Goal: Transaction & Acquisition: Purchase product/service

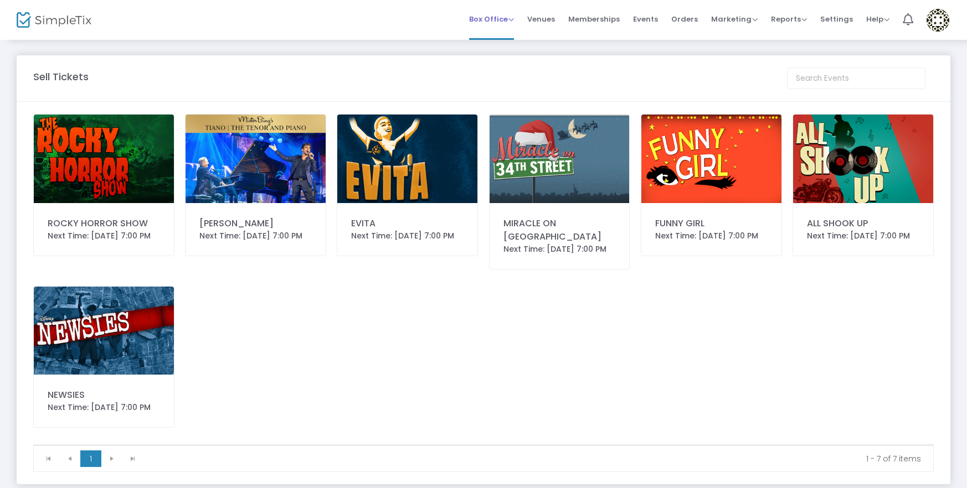
click at [485, 23] on span "Box Office" at bounding box center [491, 19] width 45 height 11
click at [494, 42] on li "Sell Tickets" at bounding box center [508, 38] width 79 height 22
click at [71, 145] on img at bounding box center [104, 159] width 140 height 89
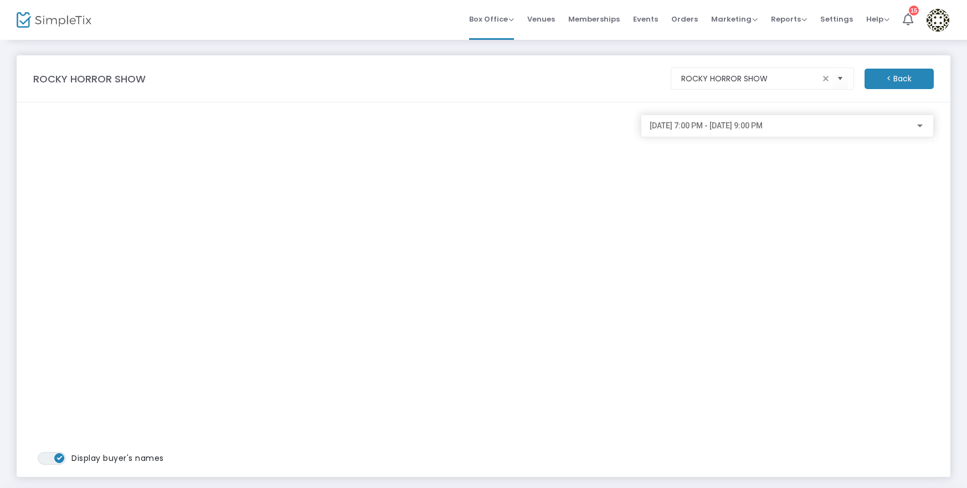
click at [919, 126] on div at bounding box center [920, 126] width 6 height 3
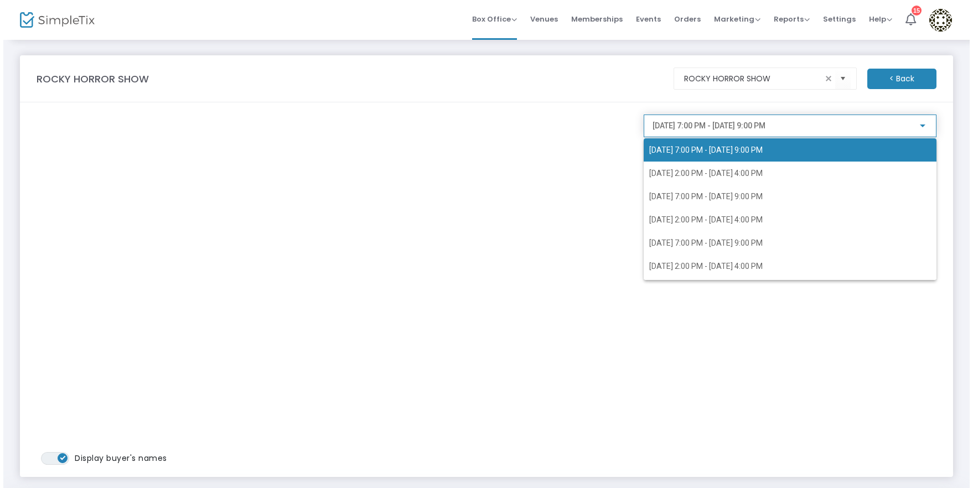
scroll to position [44, 0]
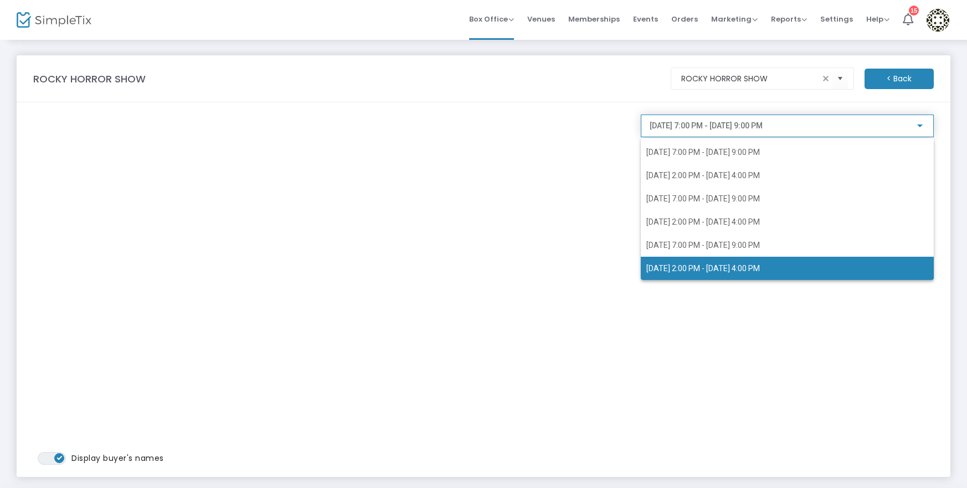
click at [760, 269] on span "10/5/2025 @ 2:00 PM - 10/5/2025 @ 4:00 PM" at bounding box center [703, 268] width 114 height 9
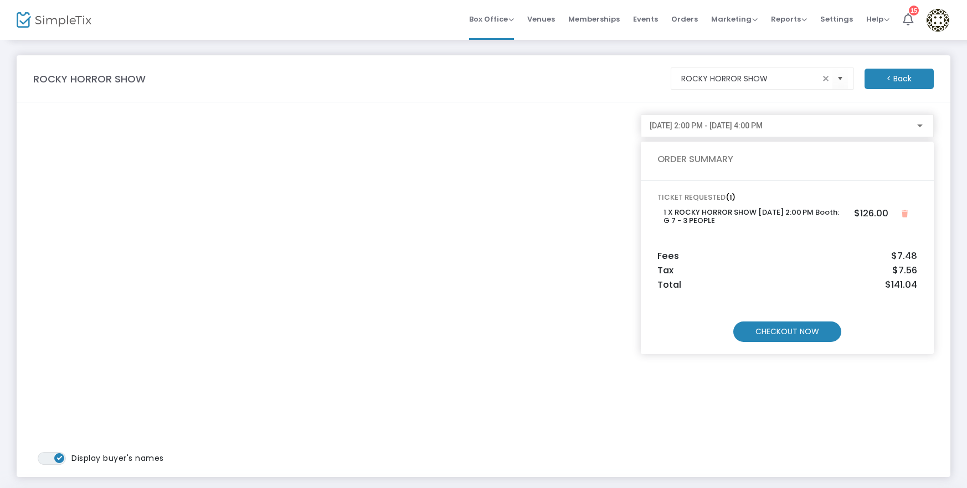
click at [783, 336] on m-button "CHECKOUT NOW" at bounding box center [787, 332] width 108 height 20
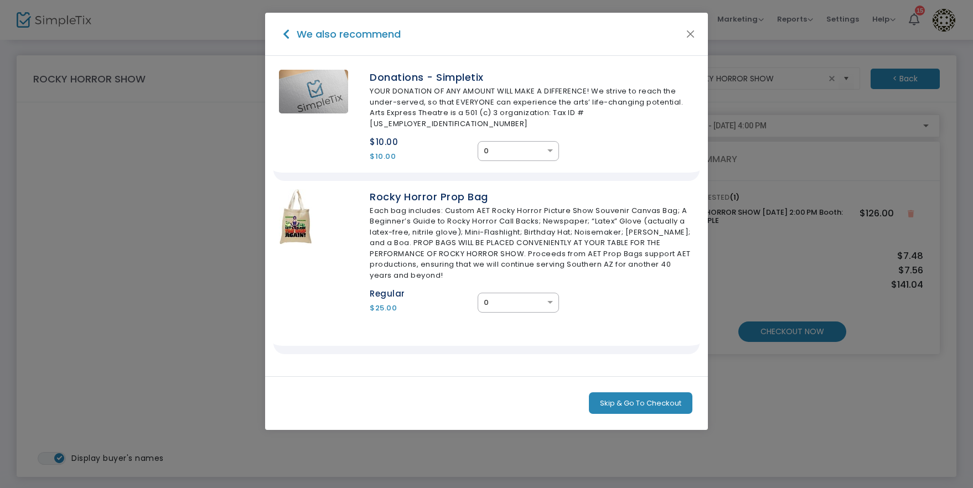
click at [610, 394] on button "Skip & Go To Checkout" at bounding box center [641, 404] width 104 height 22
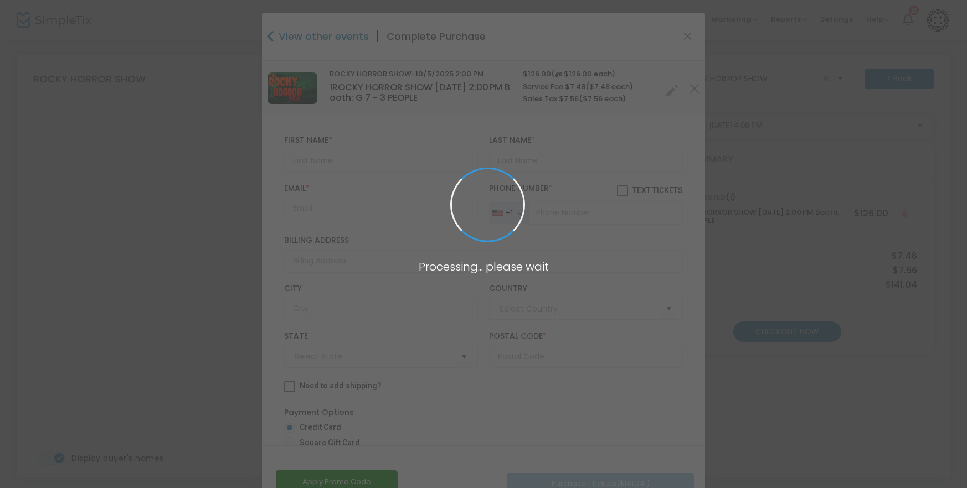
type input "United States"
type input "Arizona"
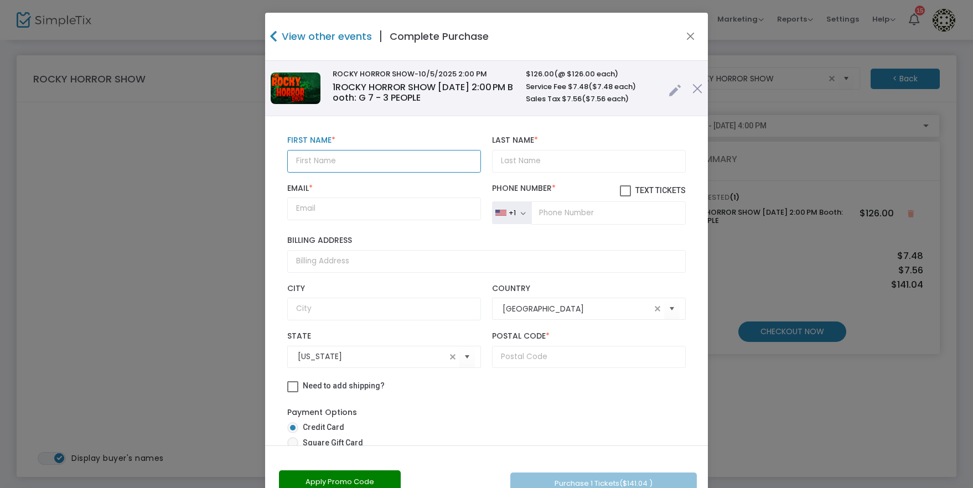
drag, startPoint x: 441, startPoint y: 169, endPoint x: 471, endPoint y: 166, distance: 30.7
click at [441, 169] on input "text" at bounding box center [384, 161] width 194 height 23
paste input "Gaia McNeil"
type input "Gaia McNeil"
click at [527, 165] on input "Last Name *" at bounding box center [589, 161] width 194 height 23
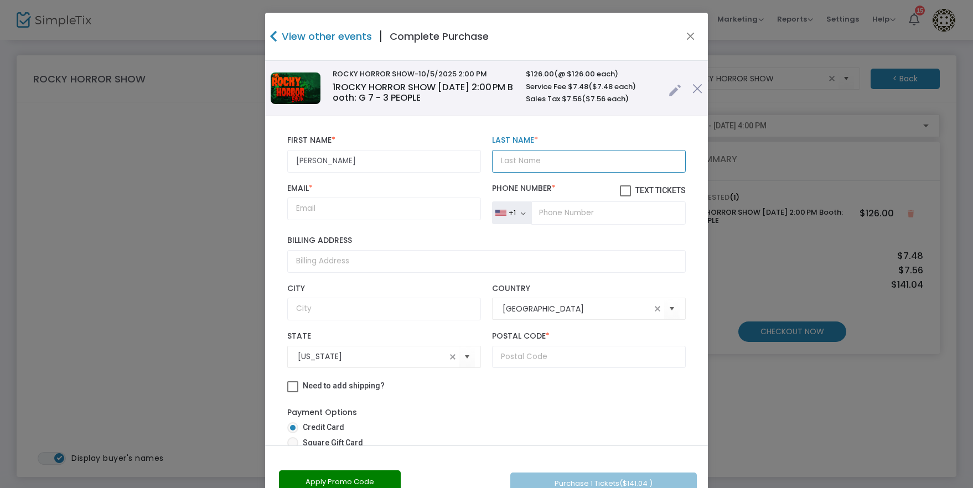
paste input "Gaia McNeil"
drag, startPoint x: 518, startPoint y: 159, endPoint x: 467, endPoint y: 162, distance: 51.6
click at [467, 162] on div "Gaia McNeil First Name * First Name is required. Gaia McNeil Last Name * Last N…" at bounding box center [487, 154] width 410 height 48
type input "McNeil"
drag, startPoint x: 410, startPoint y: 171, endPoint x: 312, endPoint y: 163, distance: 97.7
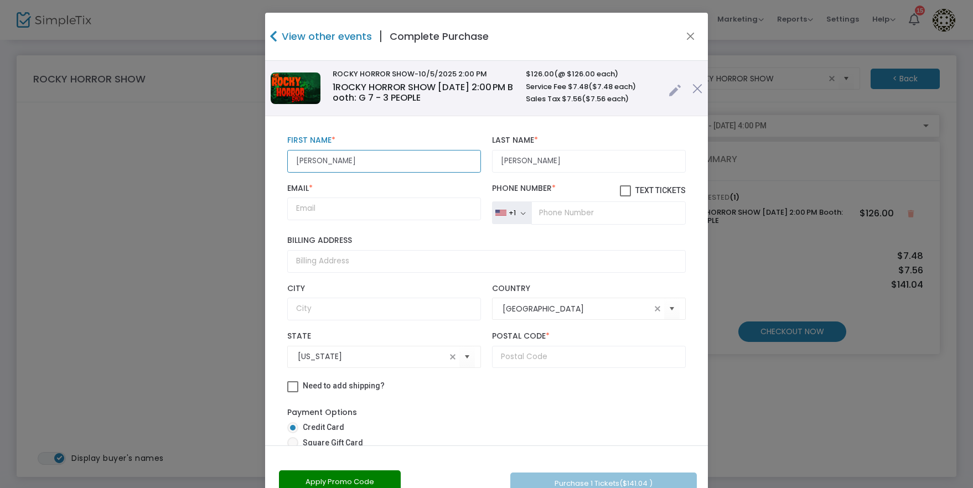
click at [312, 163] on input "Gaia McNeil" at bounding box center [384, 161] width 194 height 23
type input "Gaia"
click at [367, 217] on input "Email *" at bounding box center [384, 209] width 194 height 23
paste input "gaiarose@swcp.com"
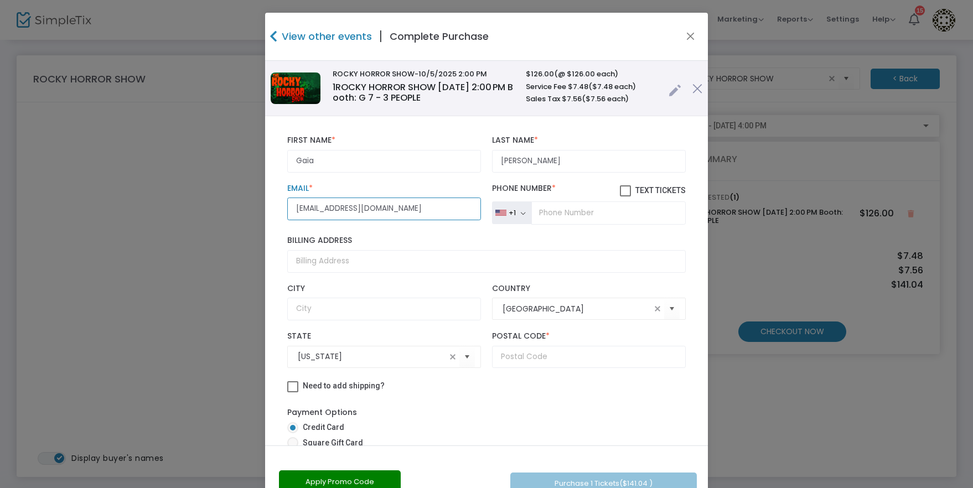
type input "gaiarose@swcp.com"
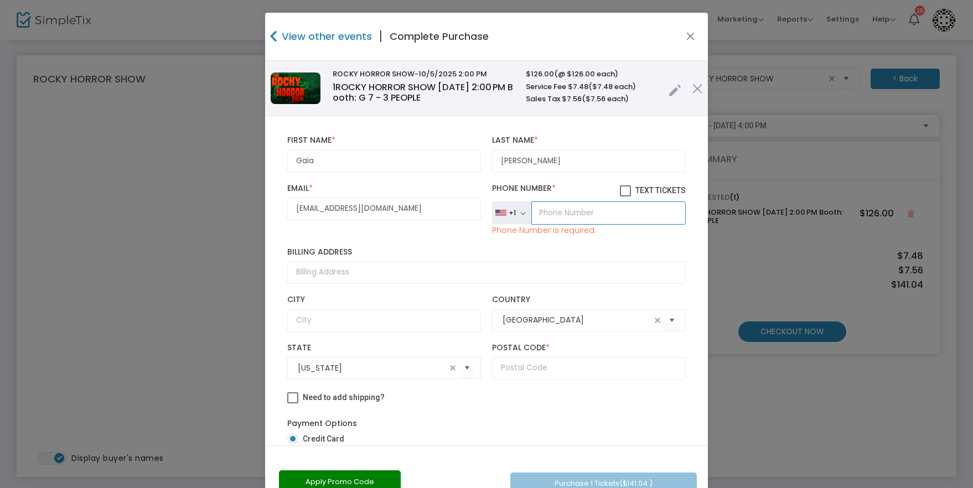
click at [563, 210] on input "tel" at bounding box center [609, 213] width 154 height 23
paste input "(505) 205-0499"
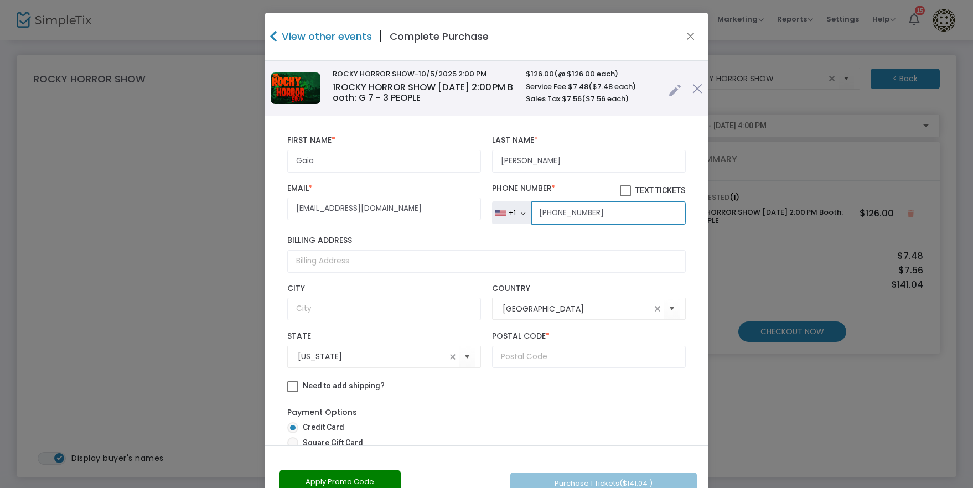
type input "(505) 205-0499"
click at [368, 266] on input "Billing Address" at bounding box center [486, 261] width 399 height 23
paste input "125 S Linda Ave Apt 403"
drag, startPoint x: 396, startPoint y: 266, endPoint x: 348, endPoint y: 263, distance: 48.3
click at [348, 263] on input "125 S Linda Ave Apt 403" at bounding box center [486, 261] width 399 height 23
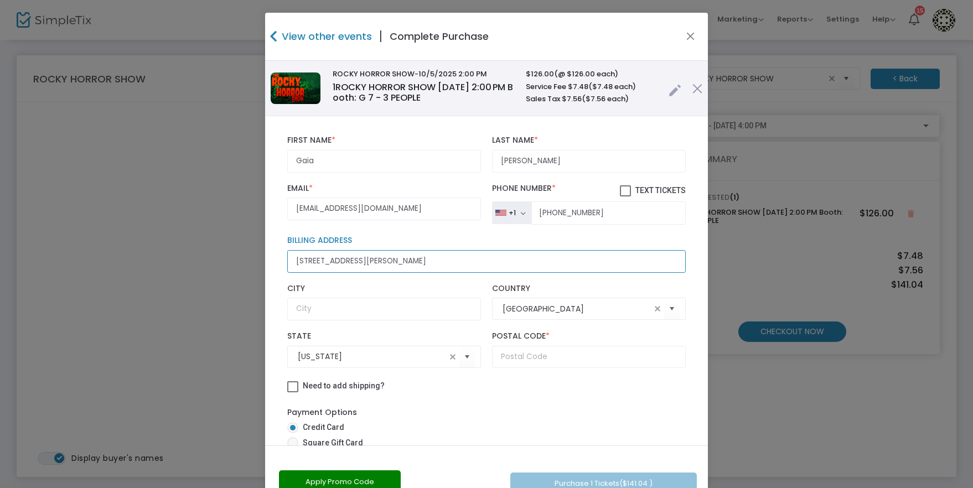
type input "125 S Linda Ave"
click at [401, 307] on input "text" at bounding box center [384, 309] width 194 height 23
type input "Tucson"
click at [379, 267] on input "125 S Linda Ave" at bounding box center [486, 261] width 399 height 23
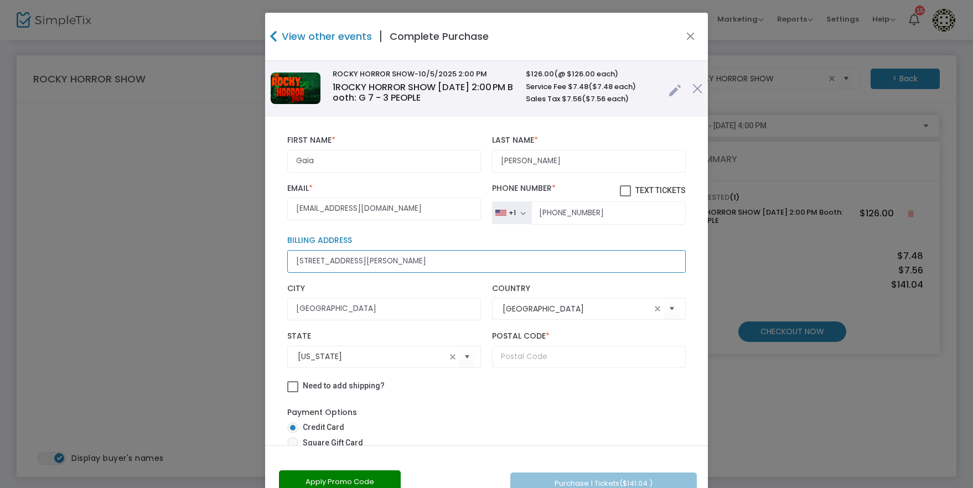
click at [379, 267] on input "125 S Linda Ave" at bounding box center [486, 261] width 399 height 23
paste input "Apt 403"
type input "125 S Linda Ave Apt 403"
click at [551, 352] on input "text" at bounding box center [589, 357] width 194 height 23
paste input "85745"
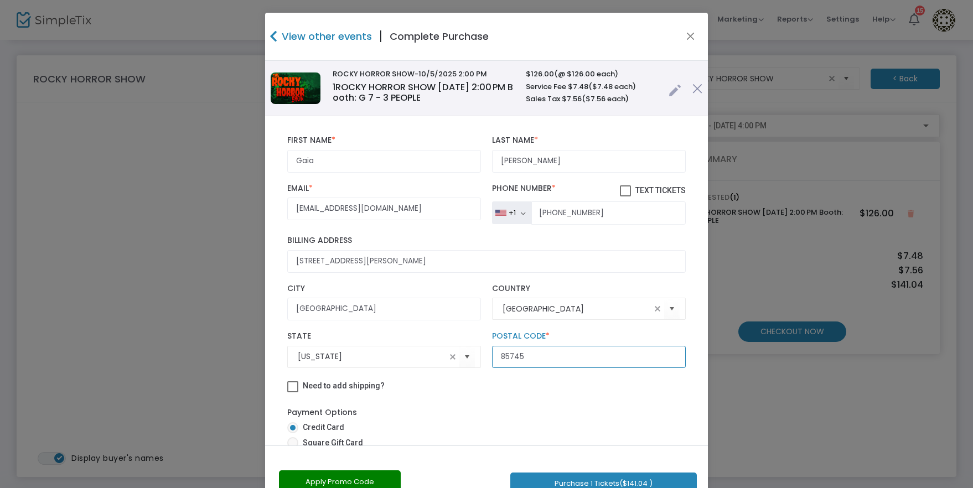
type input "85745"
